Goal: Task Accomplishment & Management: Manage account settings

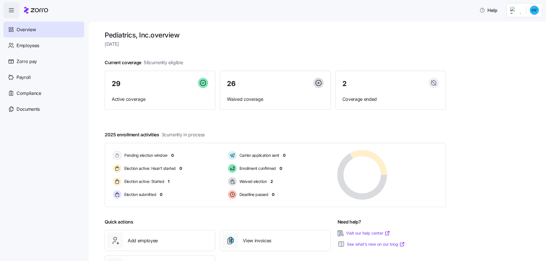
click at [535, 12] on html "Help Overview Employees Zorro pay Payroll Compliance Documents Pediatrics, Inc.…" at bounding box center [273, 129] width 546 height 258
click at [519, 56] on div "Log out" at bounding box center [511, 58] width 22 height 6
